Goal: Information Seeking & Learning: Get advice/opinions

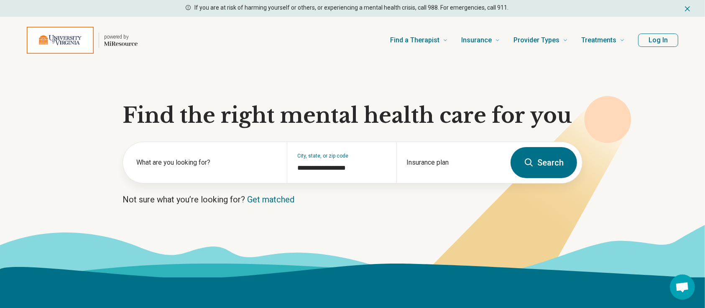
click at [657, 43] on button "Log In" at bounding box center [659, 39] width 40 height 13
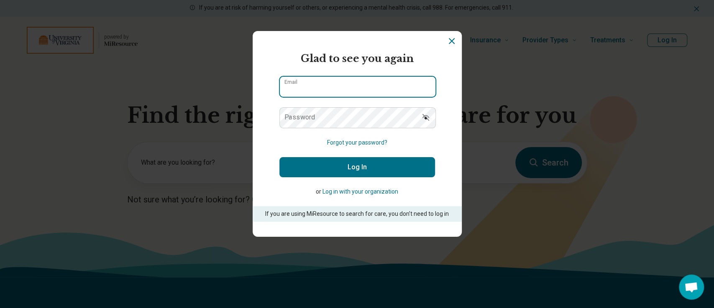
click at [316, 82] on input "Email" at bounding box center [358, 87] width 156 height 20
type input "**********"
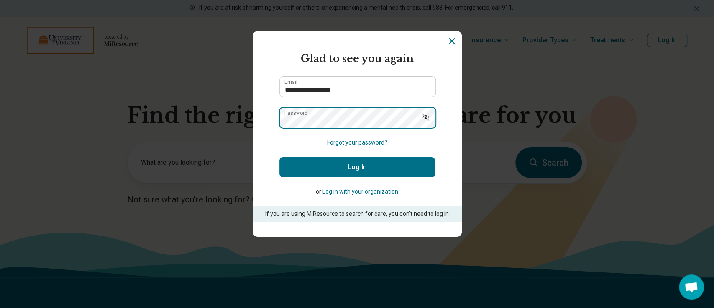
click at [280, 157] on button "Log In" at bounding box center [358, 167] width 156 height 20
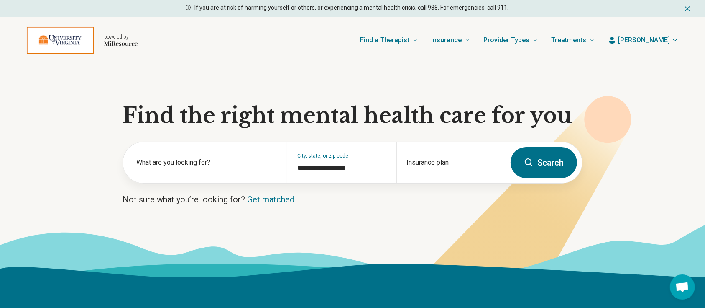
click at [660, 34] on header "powered by Find a Therapist Mental Health Conditions ADHD Anxiety Anorexia Auti…" at bounding box center [352, 39] width 679 height 33
click at [661, 38] on span "[PERSON_NAME]" at bounding box center [644, 40] width 52 height 10
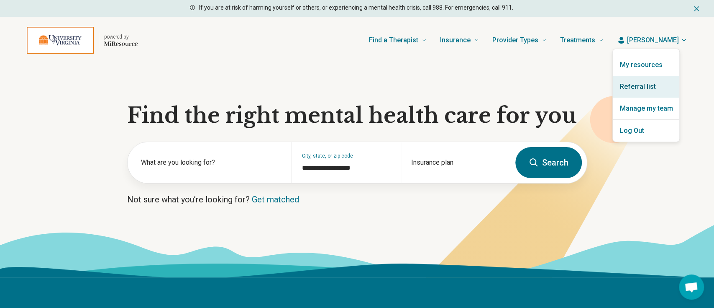
click at [645, 81] on link "Referral list" at bounding box center [646, 87] width 67 height 22
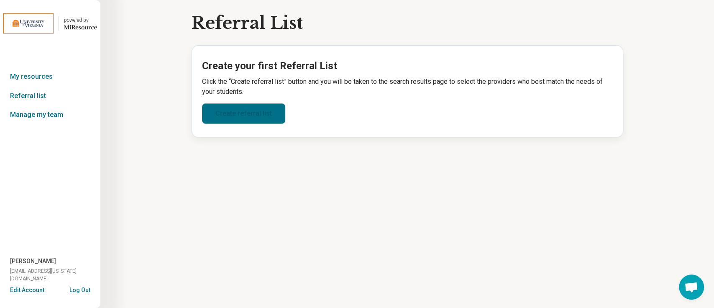
click at [236, 111] on link "Create referral list" at bounding box center [243, 113] width 83 height 20
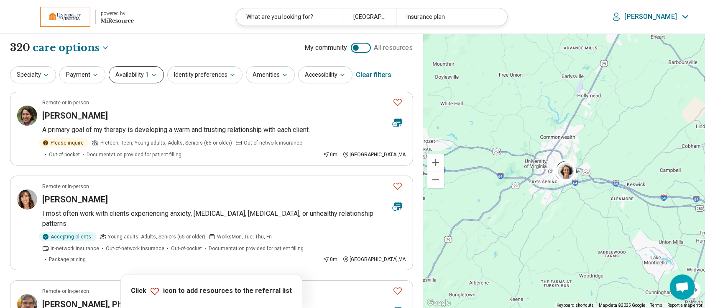
click at [151, 75] on icon "button" at bounding box center [154, 75] width 7 height 7
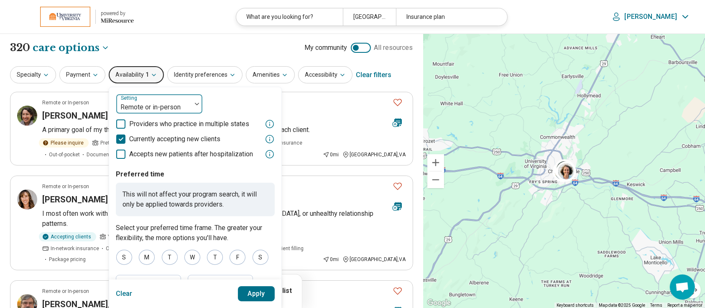
click at [149, 110] on div at bounding box center [154, 107] width 69 height 12
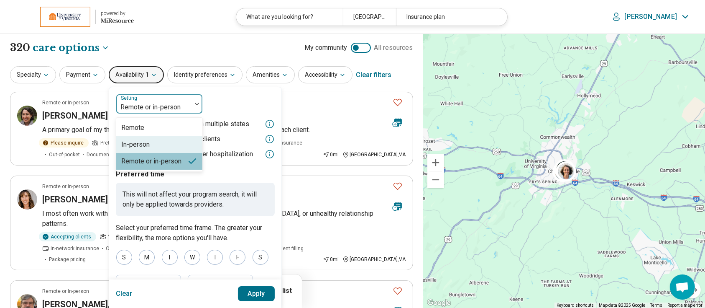
click at [140, 143] on div "In-person" at bounding box center [135, 144] width 28 height 10
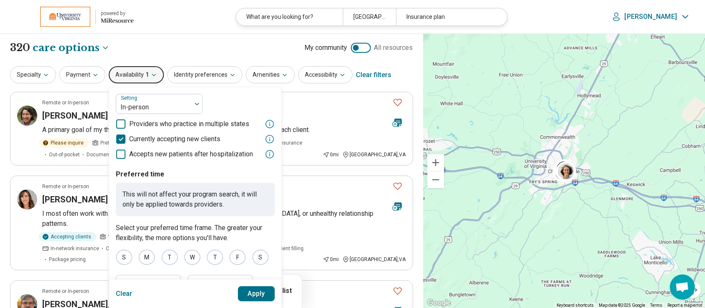
click at [249, 293] on button "Apply" at bounding box center [256, 293] width 37 height 15
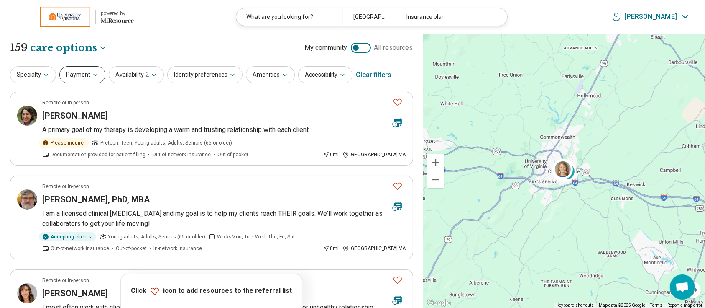
click at [74, 72] on button "Payment" at bounding box center [82, 74] width 46 height 17
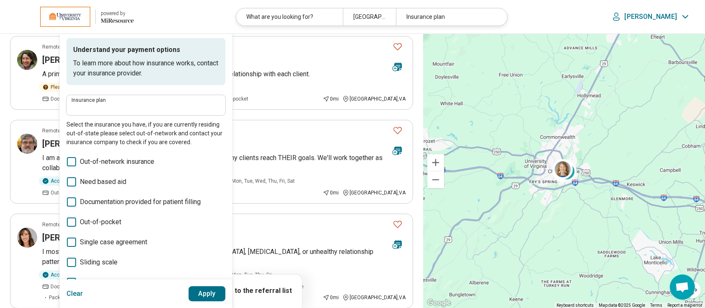
scroll to position [111, 0]
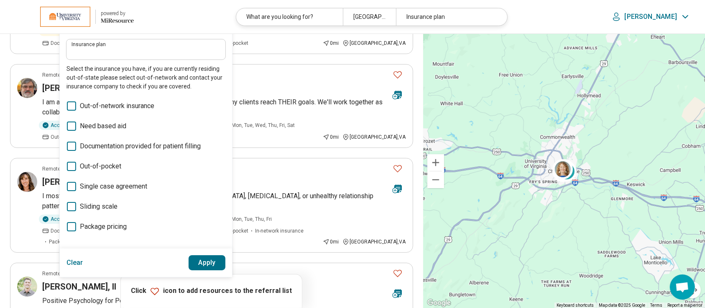
click at [71, 205] on icon at bounding box center [71, 206] width 9 height 9
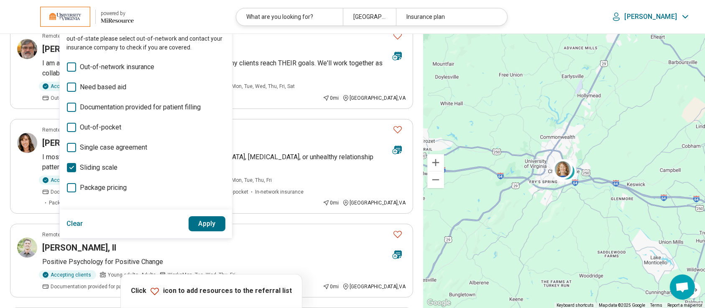
scroll to position [167, 0]
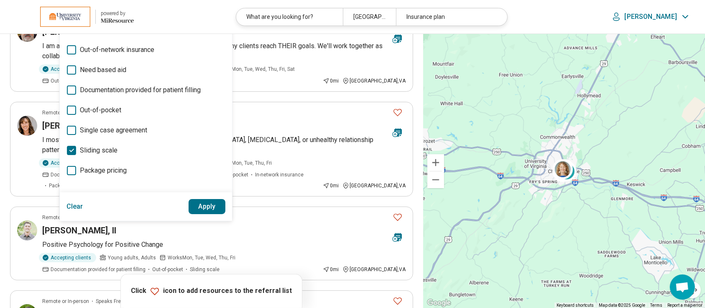
click at [197, 206] on button "Apply" at bounding box center [207, 206] width 37 height 15
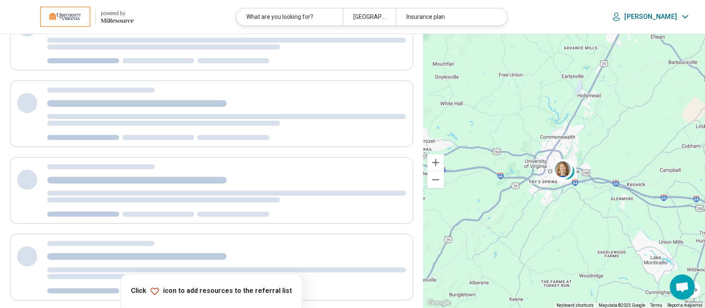
scroll to position [0, 0]
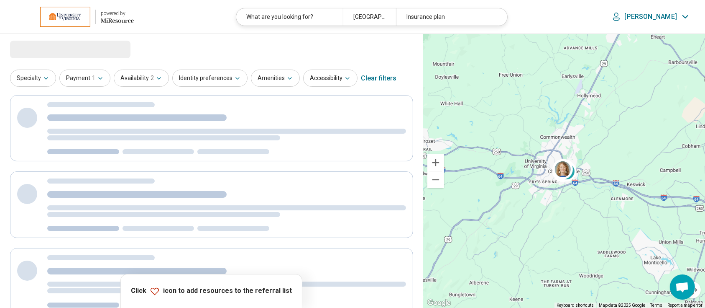
select select "***"
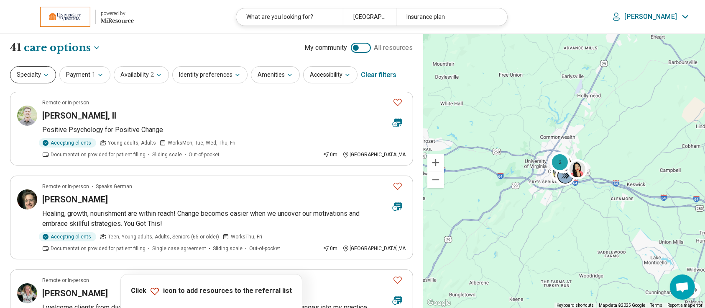
click at [30, 77] on button "Specialty" at bounding box center [33, 74] width 46 height 17
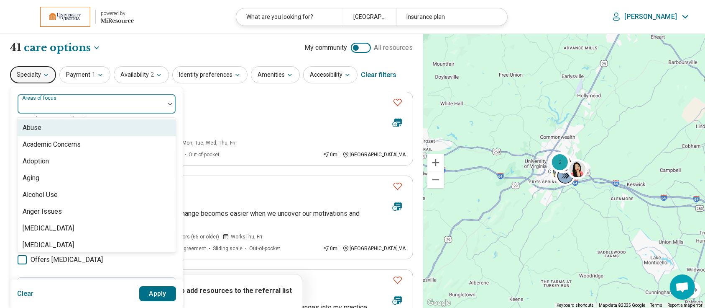
click at [37, 104] on div "Areas of focus" at bounding box center [96, 104] width 159 height 20
click at [177, 115] on div "100 results available. Use Up and Down to choose options, press Enter to select…" at bounding box center [96, 257] width 172 height 341
click at [54, 102] on div "Areas of focus" at bounding box center [96, 104] width 159 height 20
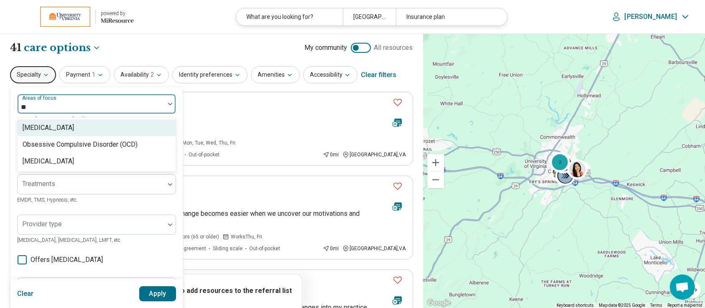
type input "***"
click at [69, 126] on div "Obsessive Compulsive Disorder (OCD)" at bounding box center [80, 128] width 115 height 10
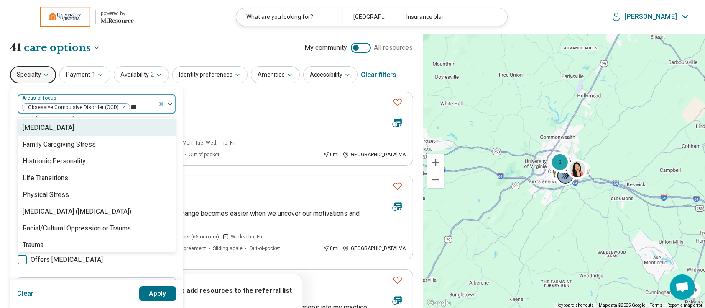
type input "****"
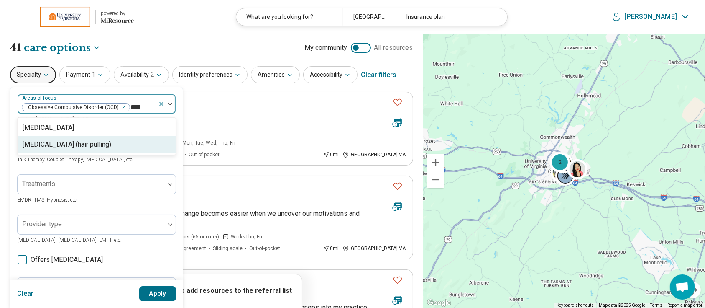
click at [69, 142] on div "Trichotillomania (hair pulling)" at bounding box center [67, 144] width 89 height 10
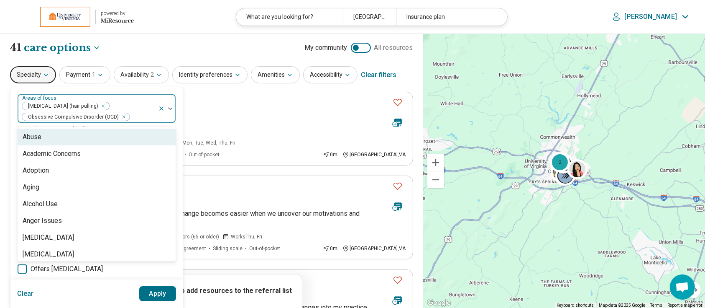
click at [179, 157] on div "option Trichotillomania (hair pulling), selected. 98 results available. Use Up …" at bounding box center [96, 262] width 172 height 350
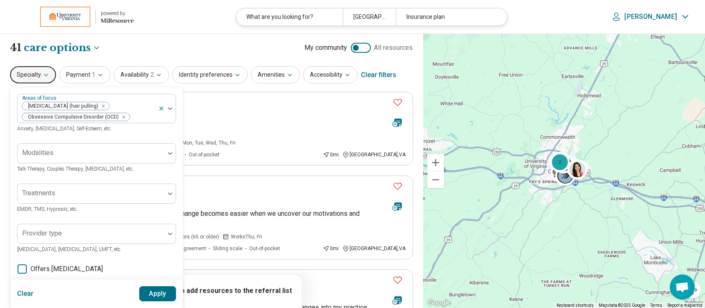
click at [163, 291] on button "Apply" at bounding box center [157, 293] width 37 height 15
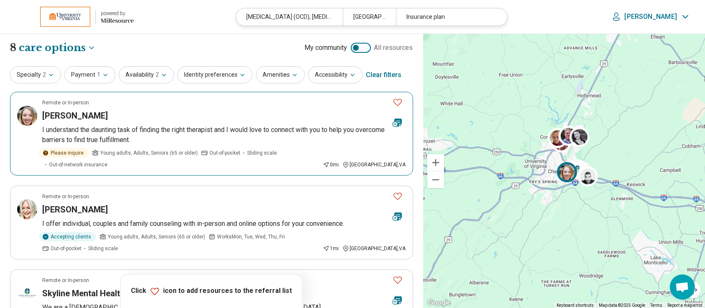
click at [83, 113] on h3 "Morgan Hickman" at bounding box center [75, 116] width 66 height 12
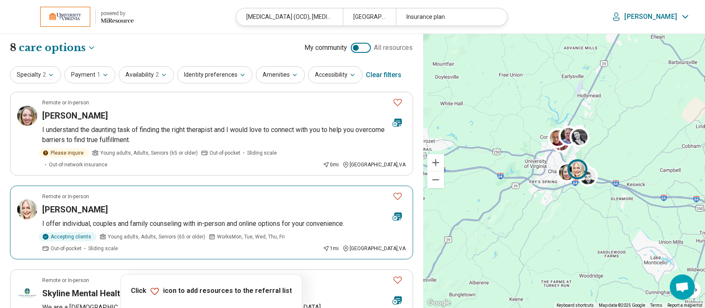
click at [59, 203] on h3 "Jessica Hoffa" at bounding box center [75, 209] width 66 height 12
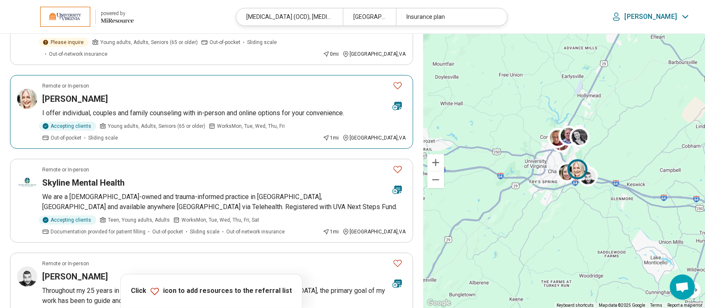
scroll to position [111, 0]
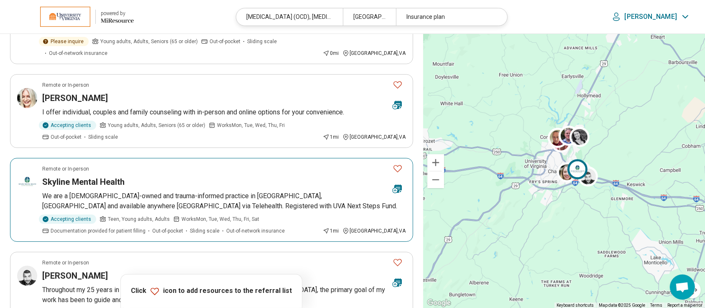
click at [104, 176] on h3 "Skyline Mental Health" at bounding box center [83, 182] width 82 height 12
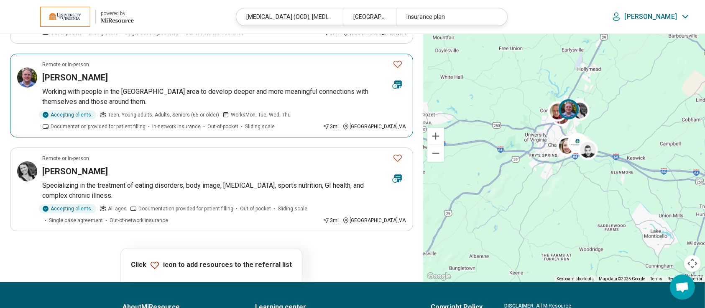
scroll to position [613, 0]
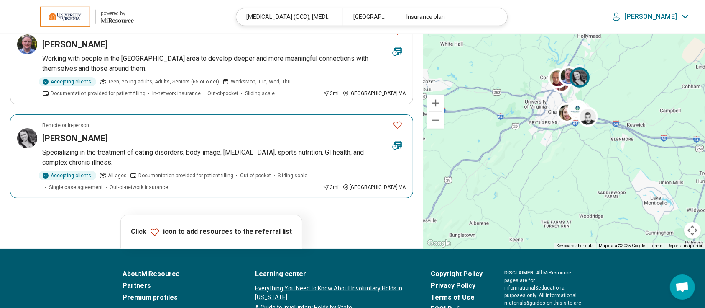
click at [75, 132] on h3 "Kate Bruno" at bounding box center [75, 138] width 66 height 12
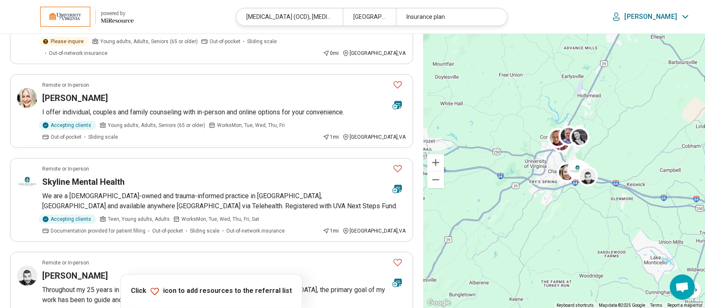
scroll to position [56, 0]
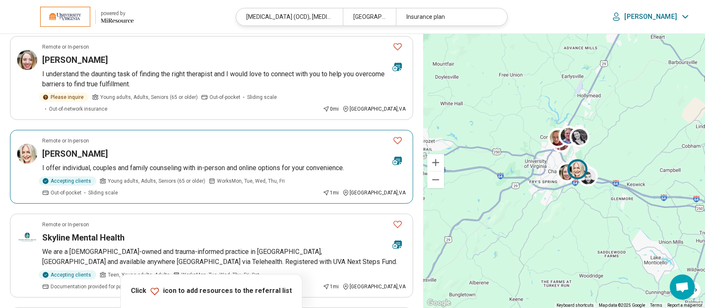
click at [398, 135] on icon "Favorite" at bounding box center [398, 140] width 10 height 10
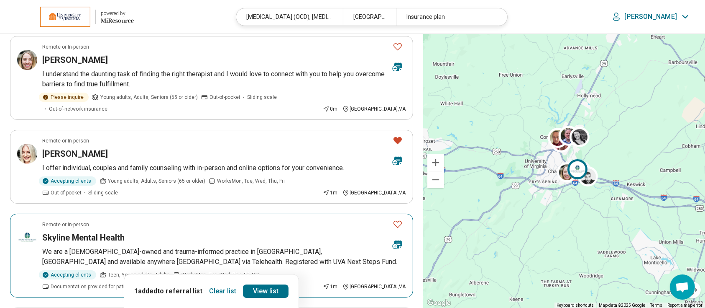
click at [399, 221] on icon "Favorite" at bounding box center [398, 224] width 8 height 7
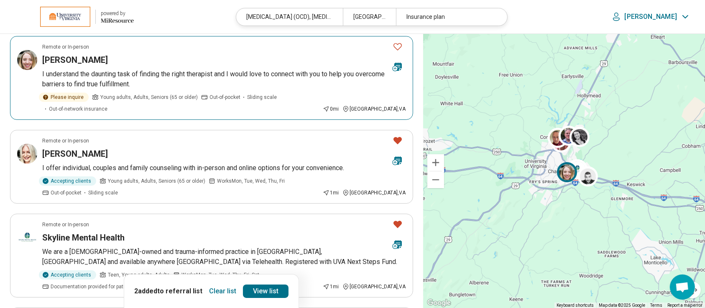
click at [398, 41] on icon "Favorite" at bounding box center [398, 46] width 10 height 10
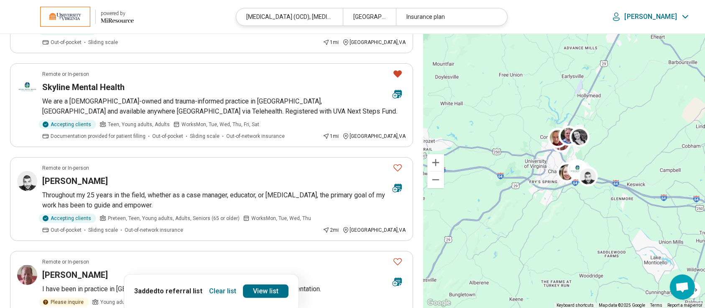
scroll to position [223, 0]
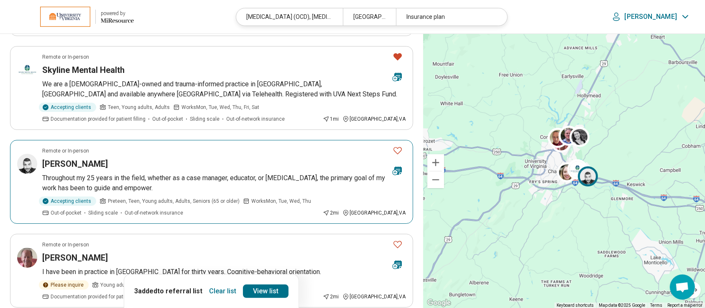
click at [89, 158] on h3 "Spencer Cruz-Katz" at bounding box center [75, 164] width 66 height 12
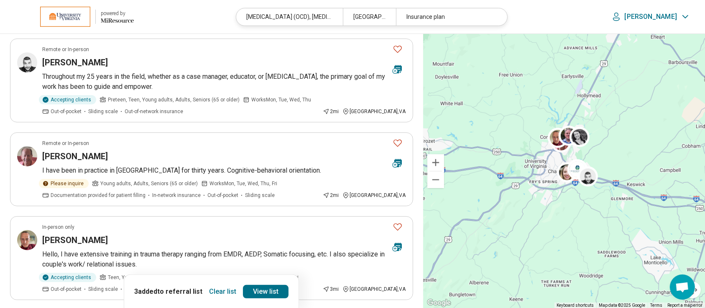
scroll to position [335, 0]
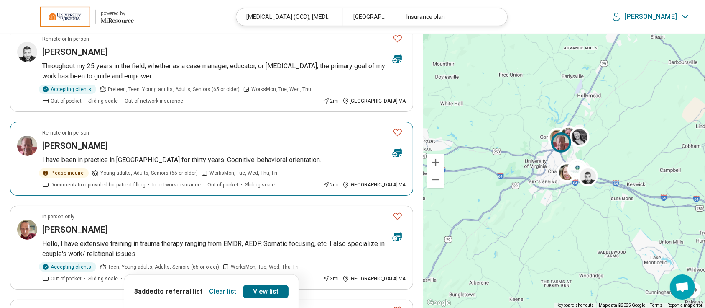
click at [70, 140] on h3 "Robert Muller" at bounding box center [75, 146] width 66 height 12
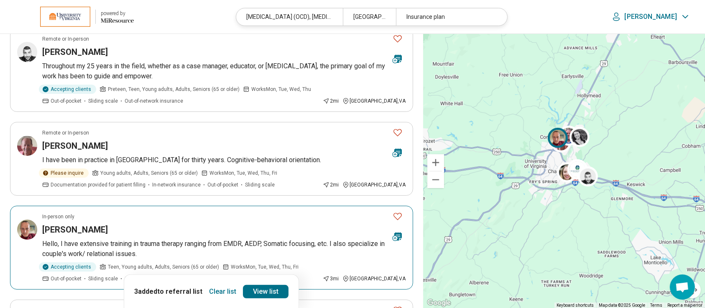
click at [74, 223] on h3 "Nate Hefner" at bounding box center [75, 229] width 66 height 12
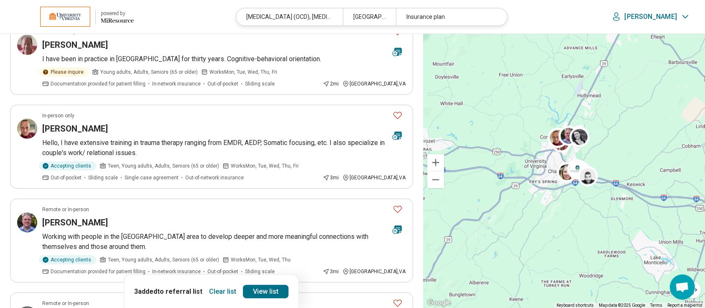
scroll to position [502, 0]
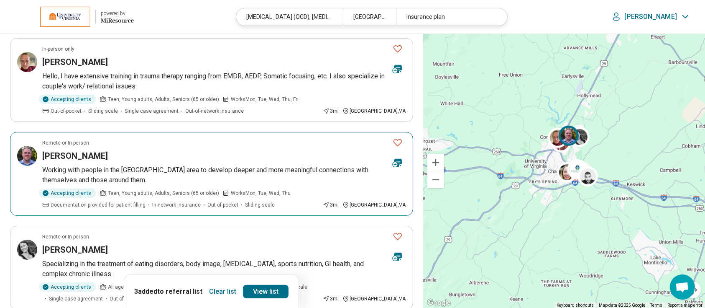
click at [77, 150] on h3 "[PERSON_NAME]" at bounding box center [75, 156] width 66 height 12
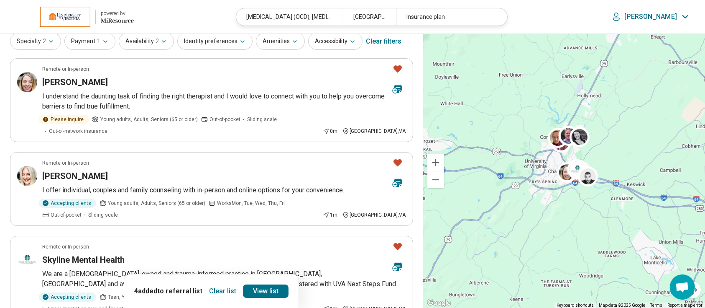
scroll to position [0, 0]
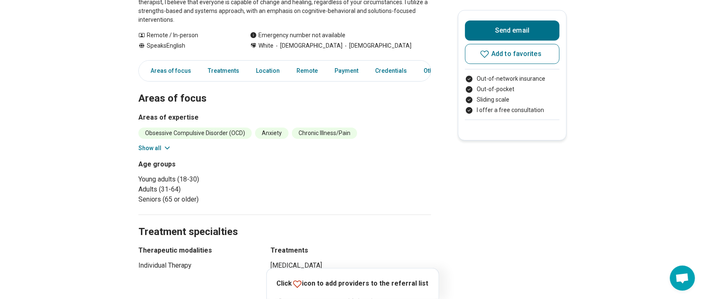
scroll to position [167, 0]
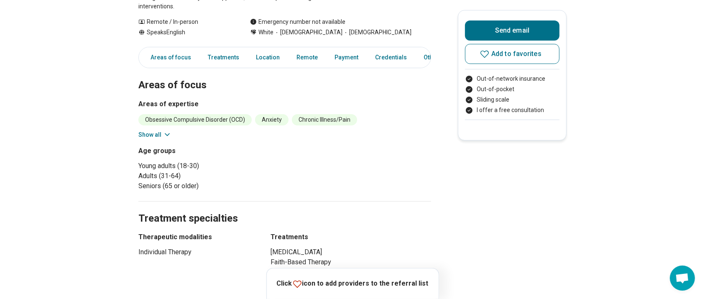
click at [154, 132] on button "Show all" at bounding box center [154, 135] width 33 height 9
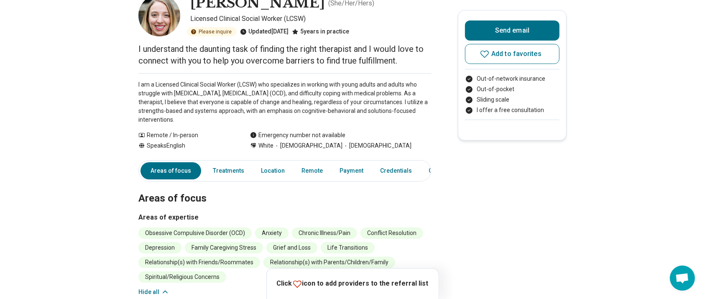
scroll to position [111, 0]
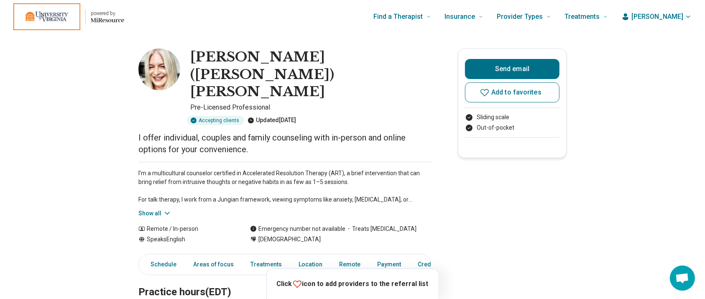
click at [160, 209] on button "Show all" at bounding box center [154, 213] width 33 height 9
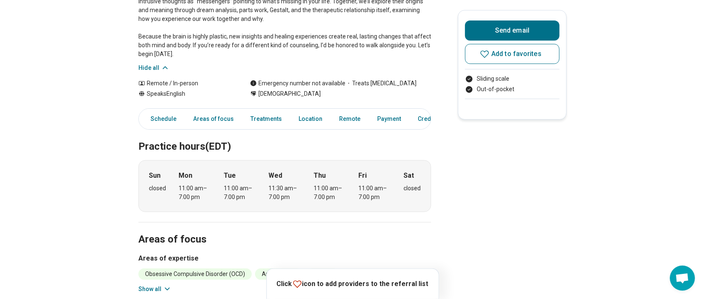
scroll to position [223, 0]
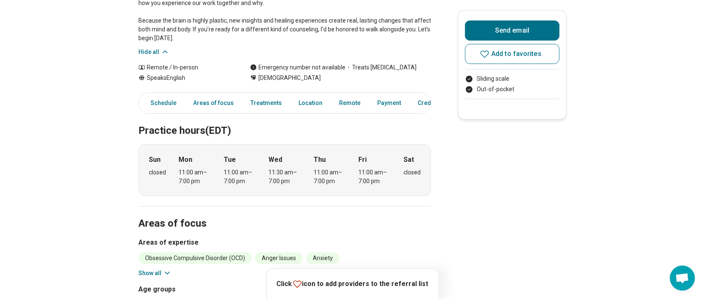
click at [171, 269] on icon at bounding box center [167, 273] width 8 height 8
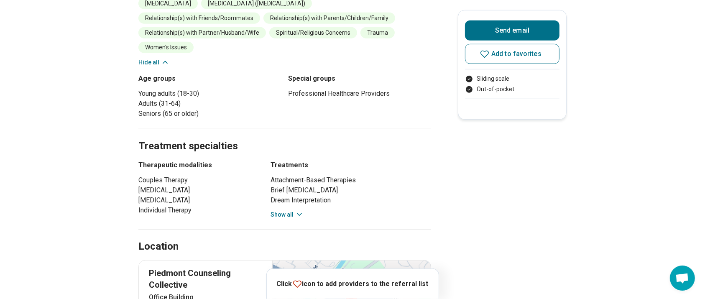
scroll to position [558, 0]
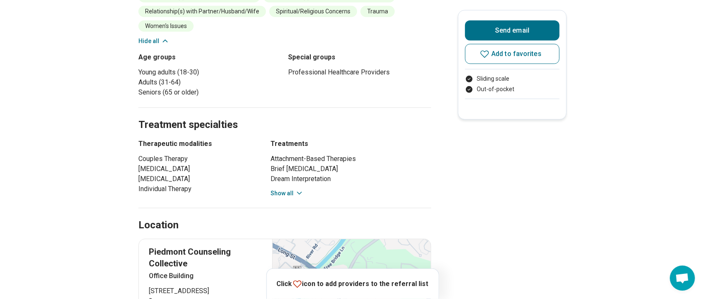
click at [292, 189] on button "Show all" at bounding box center [287, 193] width 33 height 9
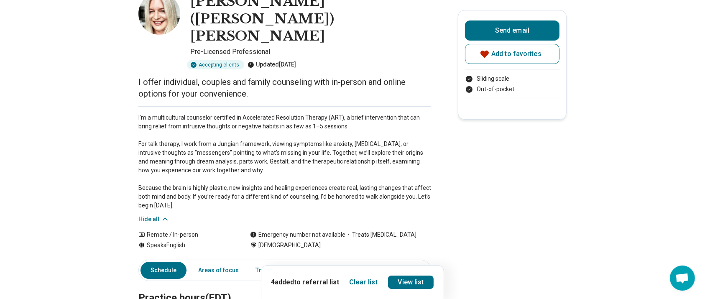
scroll to position [0, 0]
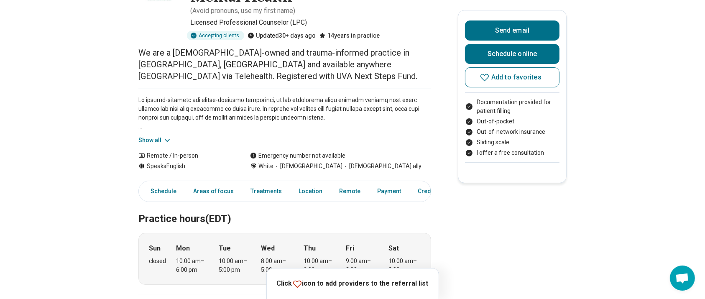
scroll to position [111, 0]
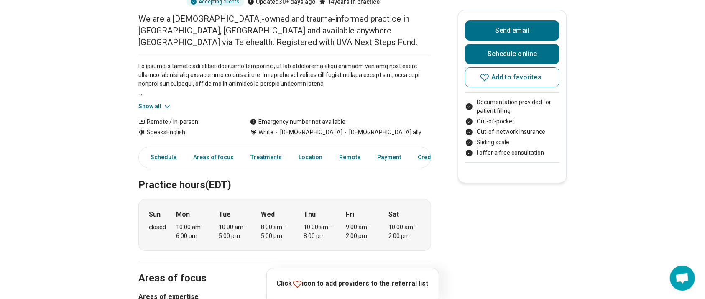
click at [156, 104] on button "Show all" at bounding box center [154, 106] width 33 height 9
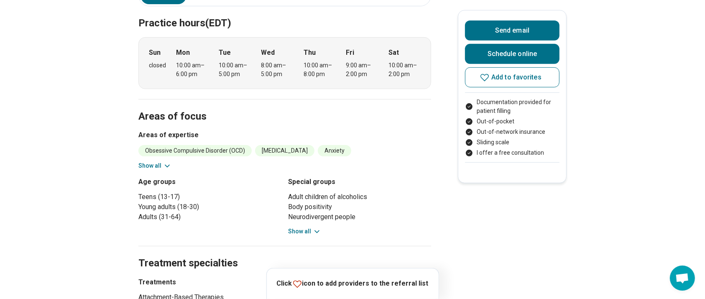
scroll to position [390, 0]
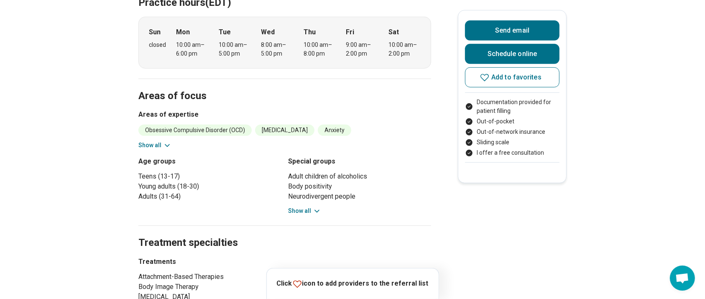
click at [146, 141] on button "Show all" at bounding box center [154, 145] width 33 height 9
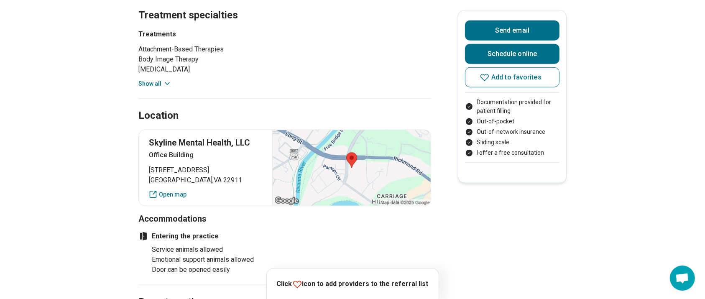
scroll to position [725, 0]
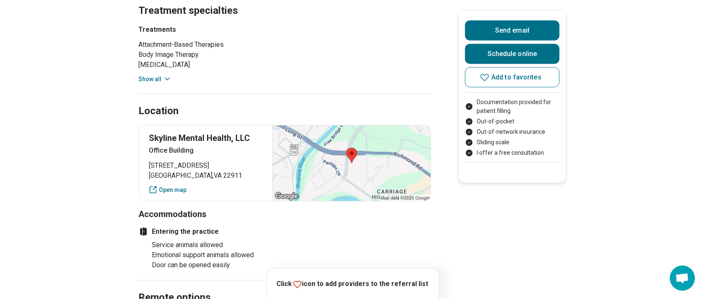
click at [159, 75] on button "Show all" at bounding box center [154, 79] width 33 height 9
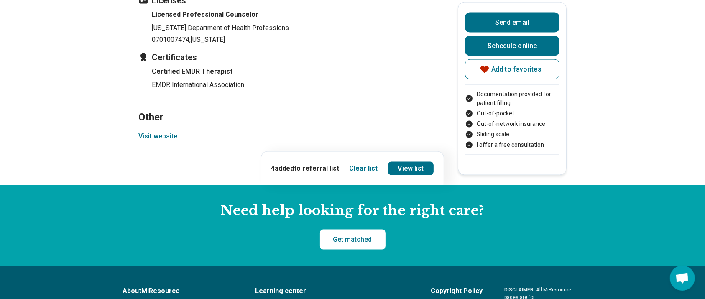
scroll to position [1450, 0]
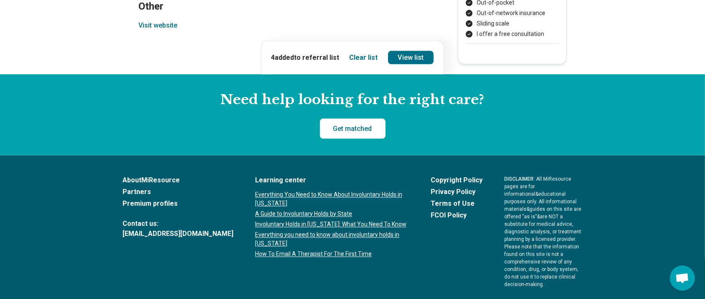
click at [161, 31] on button "Visit website" at bounding box center [157, 26] width 39 height 10
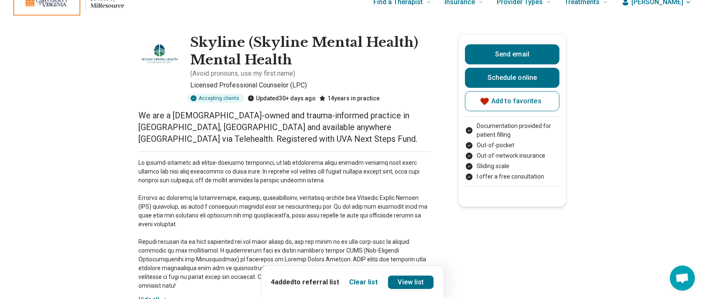
scroll to position [0, 0]
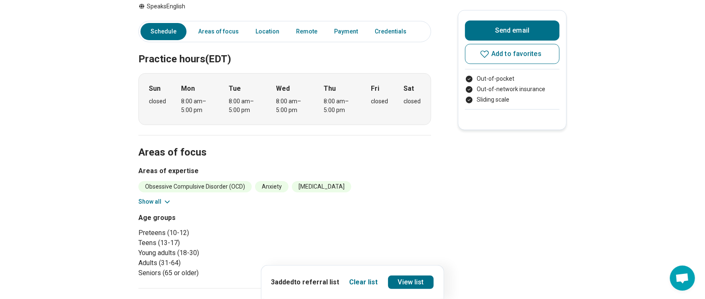
scroll to position [167, 0]
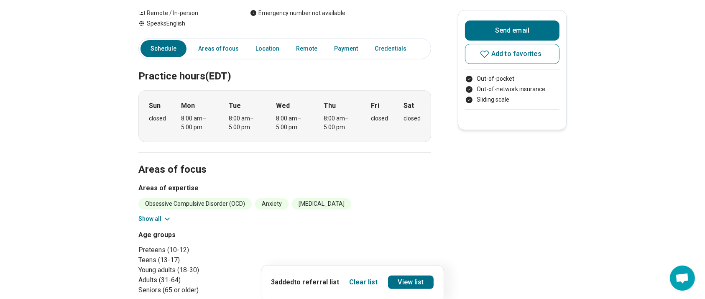
click at [162, 215] on button "Show all" at bounding box center [154, 219] width 33 height 9
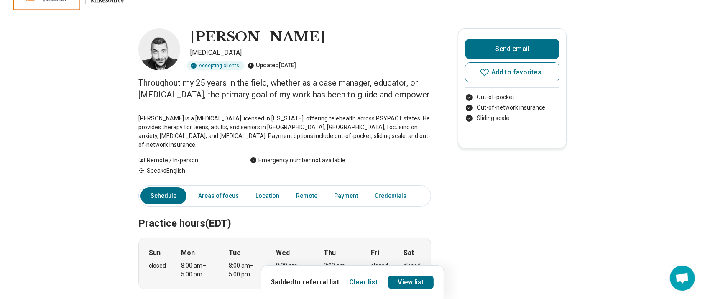
scroll to position [0, 0]
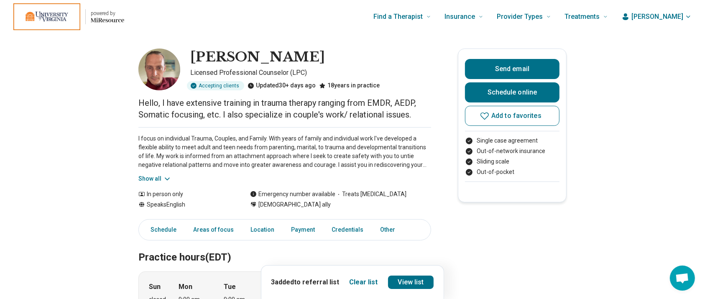
click at [149, 175] on button "Show all" at bounding box center [154, 178] width 33 height 9
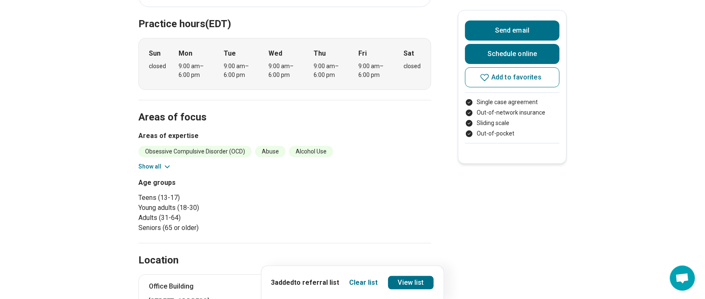
scroll to position [279, 0]
click at [150, 164] on button "Show all" at bounding box center [154, 165] width 33 height 9
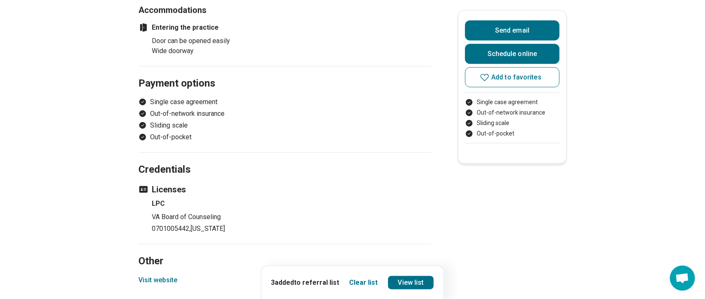
scroll to position [1004, 0]
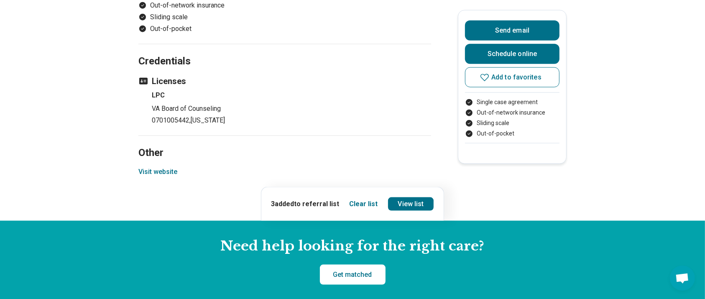
click at [162, 172] on button "Visit website" at bounding box center [157, 172] width 39 height 10
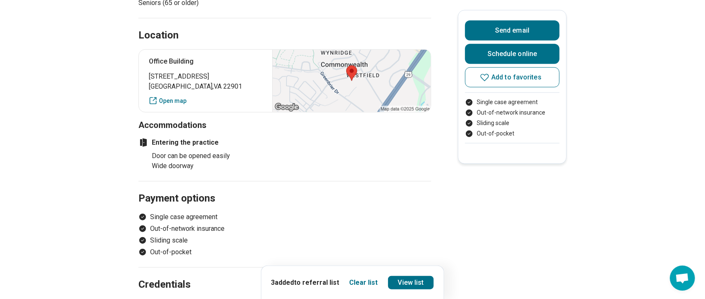
scroll to position [558, 0]
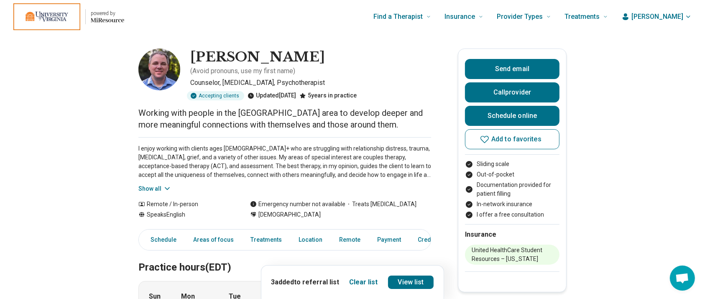
click at [151, 185] on button "Show all" at bounding box center [154, 189] width 33 height 9
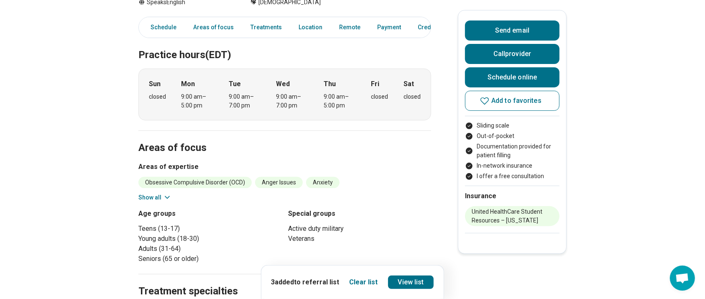
scroll to position [279, 0]
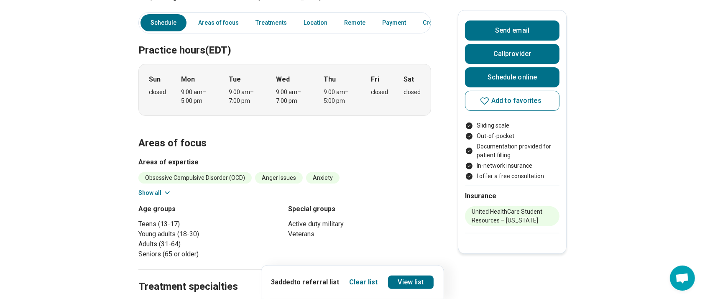
click at [161, 189] on button "Show all" at bounding box center [154, 193] width 33 height 9
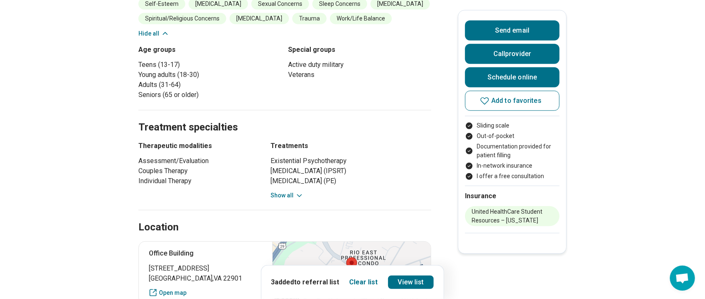
scroll to position [558, 0]
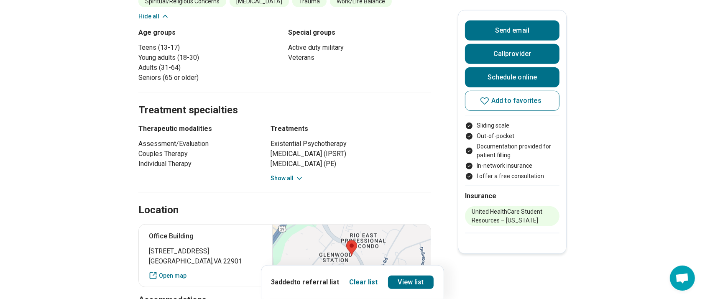
click at [285, 174] on button "Show all" at bounding box center [287, 178] width 33 height 9
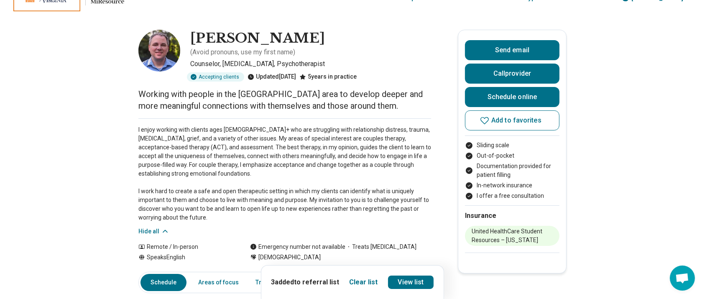
scroll to position [0, 0]
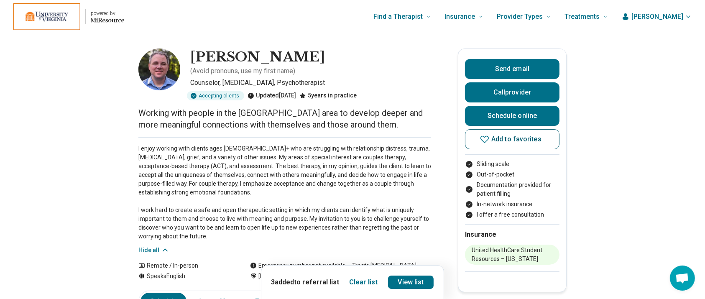
click at [490, 137] on icon at bounding box center [485, 139] width 10 height 10
